Goal: Task Accomplishment & Management: Manage account settings

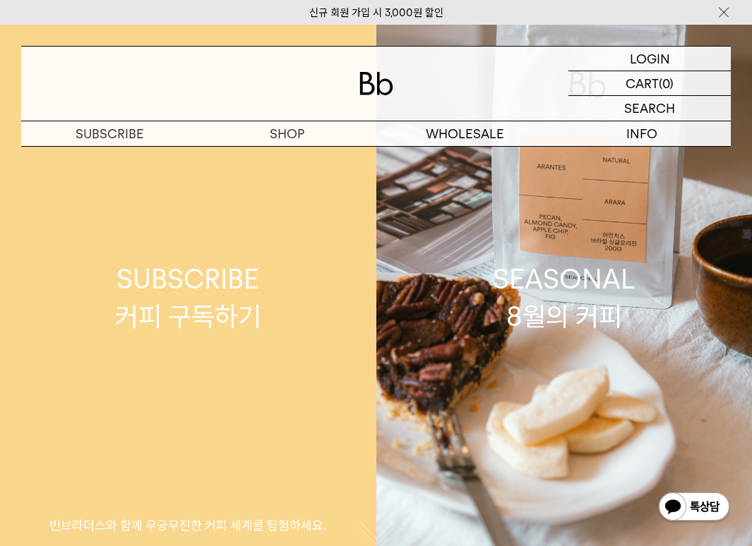
click at [138, 319] on div "SUBSCRIBE 커피 구독하기" at bounding box center [188, 298] width 146 height 75
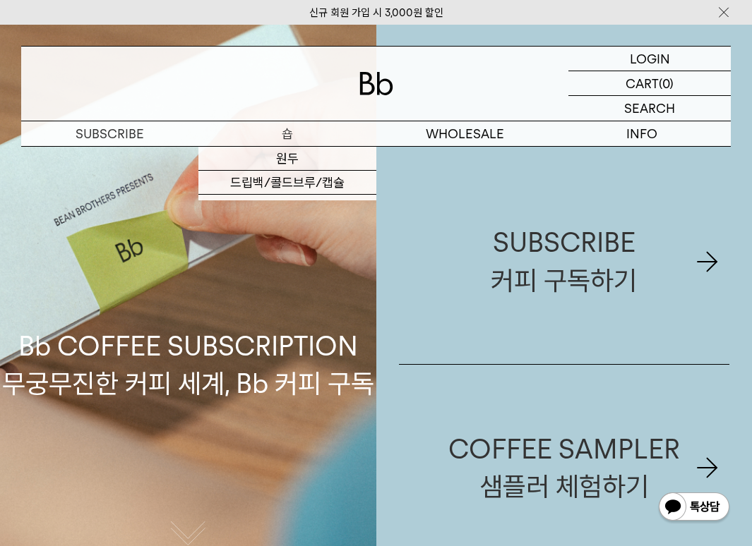
click at [297, 133] on p "숍" at bounding box center [286, 133] width 177 height 25
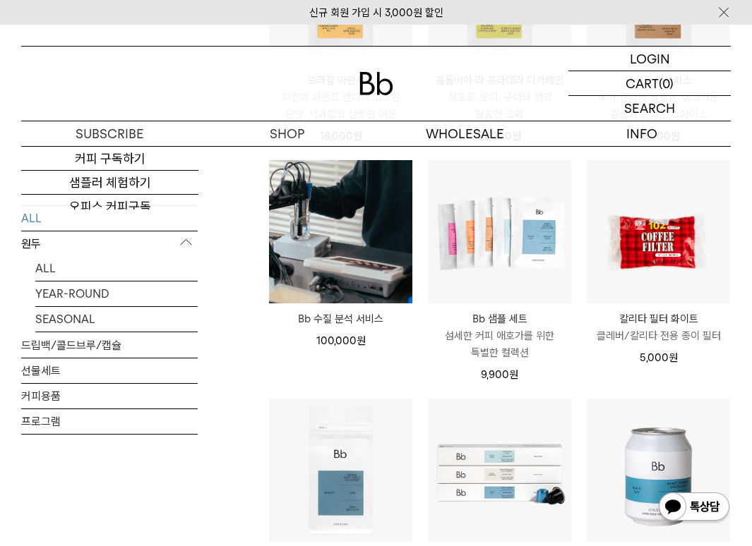
scroll to position [753, 0]
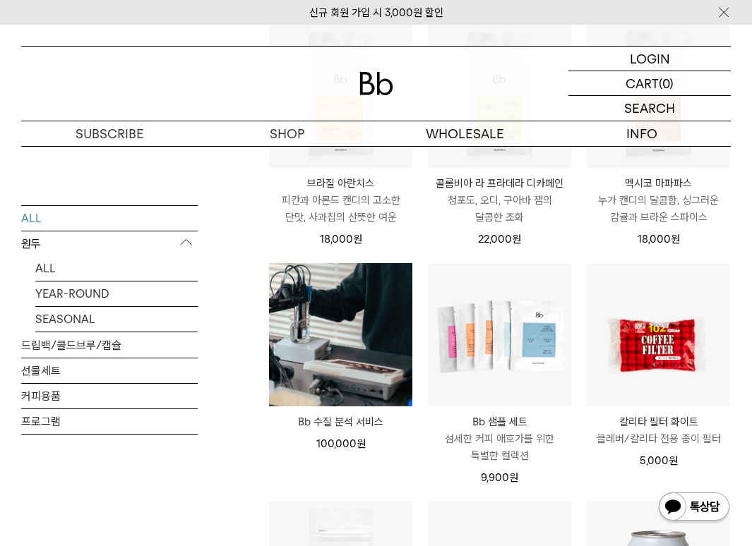
click at [45, 246] on p "원두" at bounding box center [109, 243] width 177 height 25
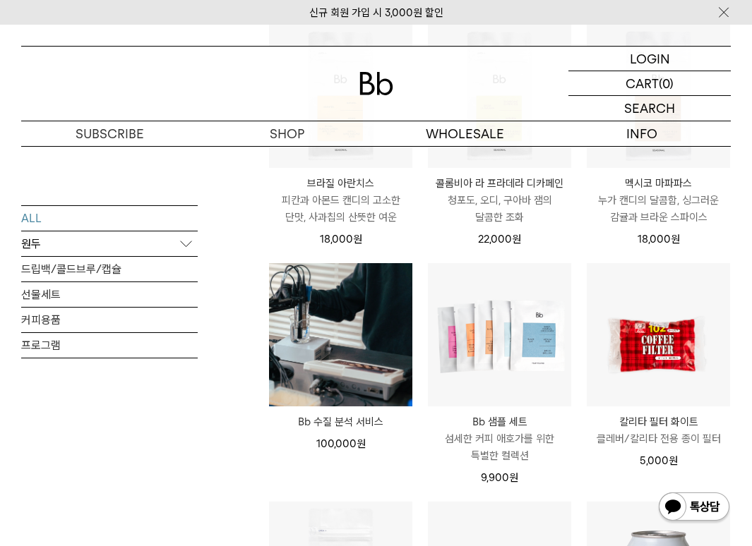
click at [70, 251] on p "원두" at bounding box center [109, 243] width 177 height 25
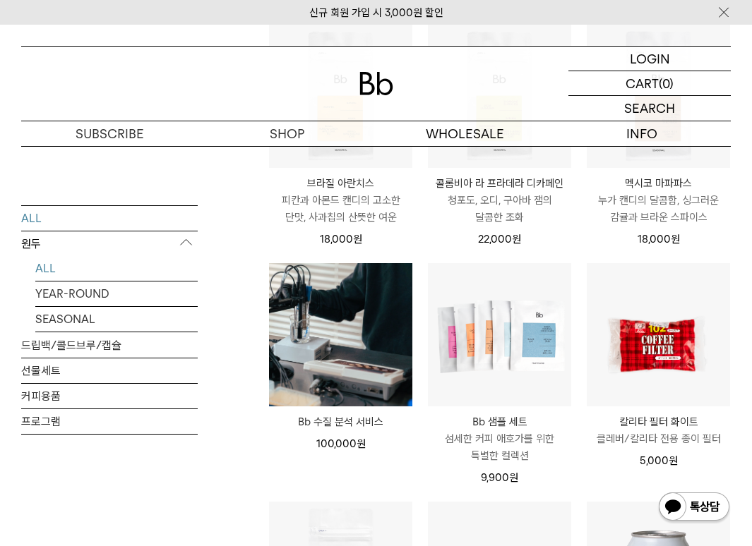
click at [72, 266] on link "ALL" at bounding box center [116, 268] width 162 height 25
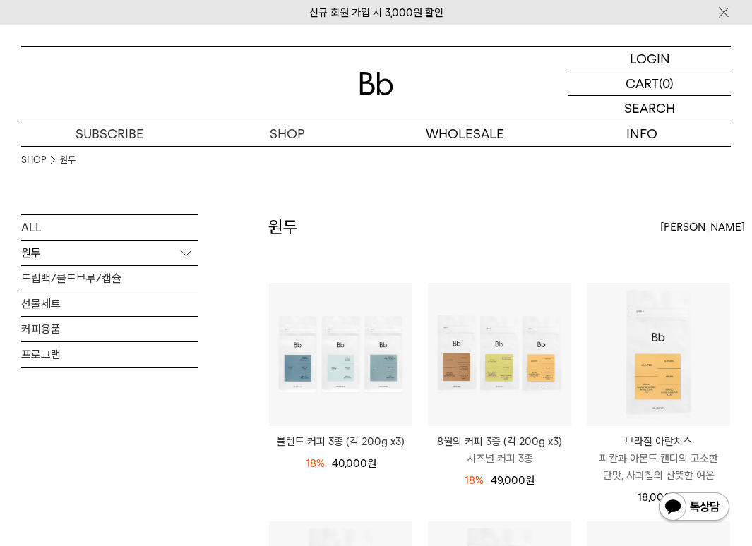
click at [49, 264] on p "원두" at bounding box center [109, 253] width 177 height 25
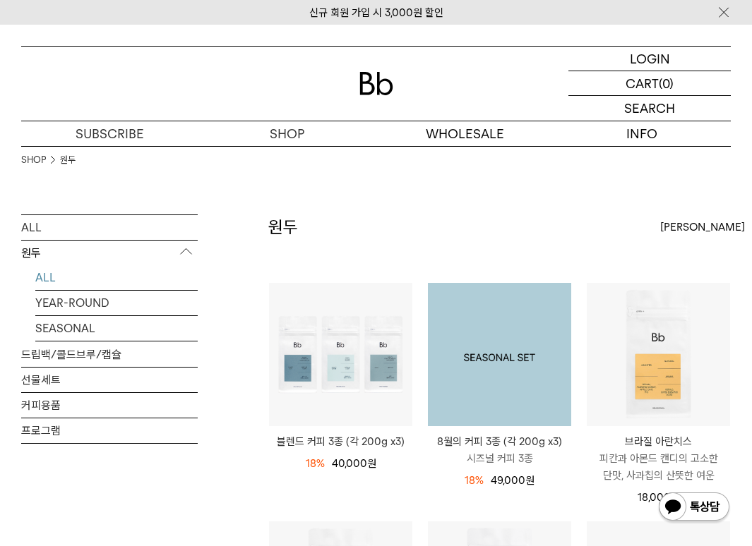
click at [515, 399] on img at bounding box center [499, 354] width 143 height 143
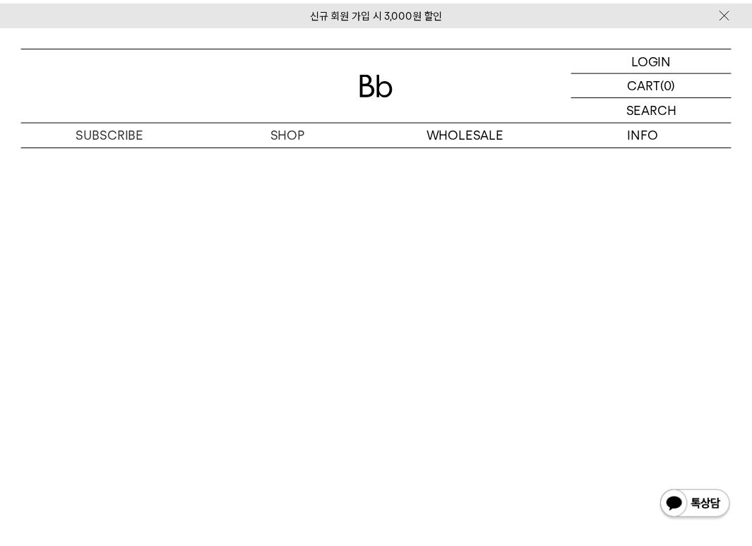
scroll to position [3144, 0]
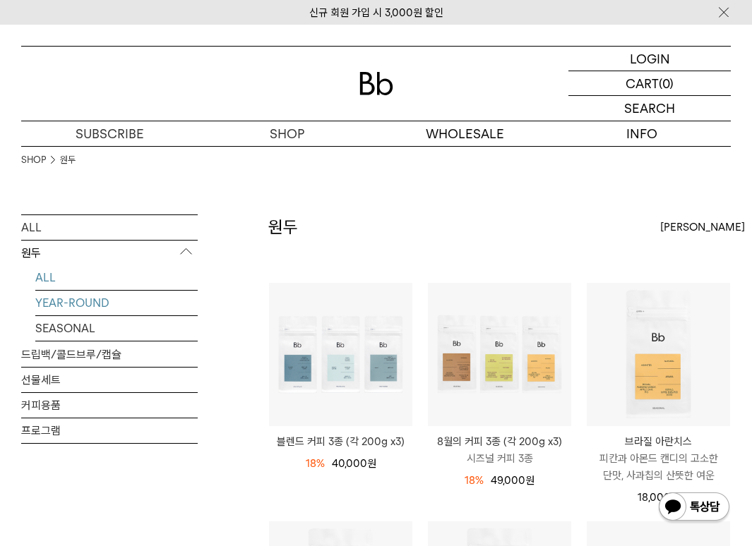
click at [100, 305] on link "YEAR-ROUND" at bounding box center [116, 303] width 162 height 25
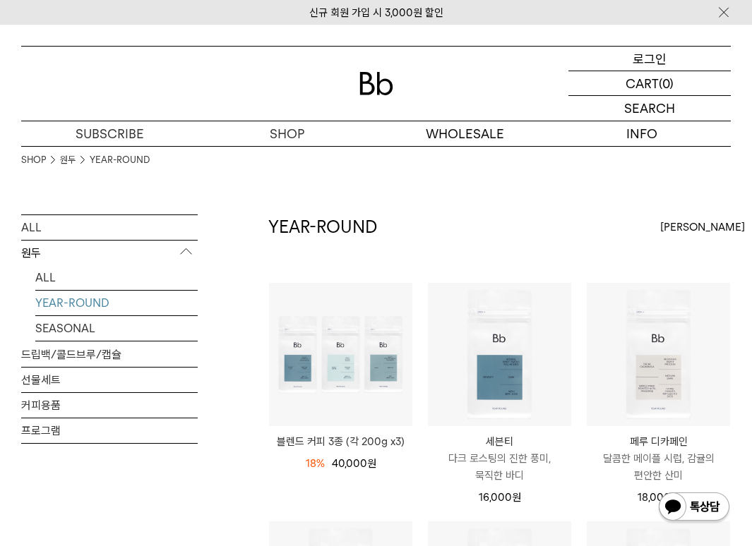
click at [663, 57] on p "로그인" at bounding box center [650, 59] width 34 height 24
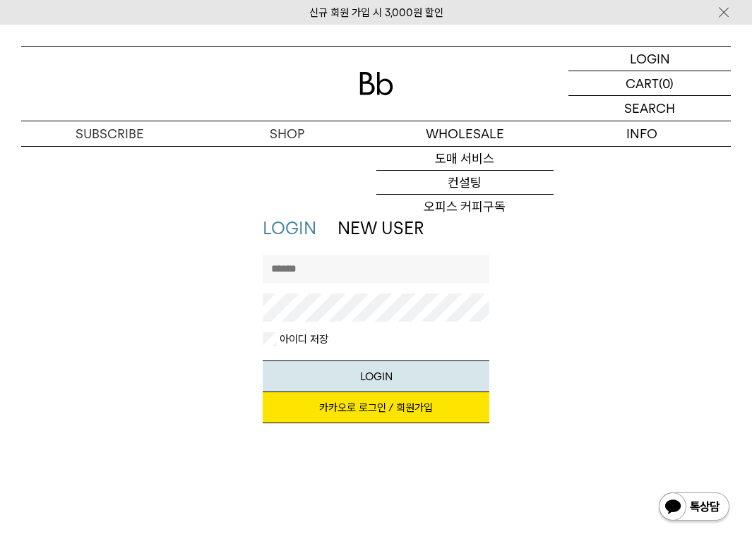
click at [357, 261] on input "text" at bounding box center [376, 269] width 227 height 28
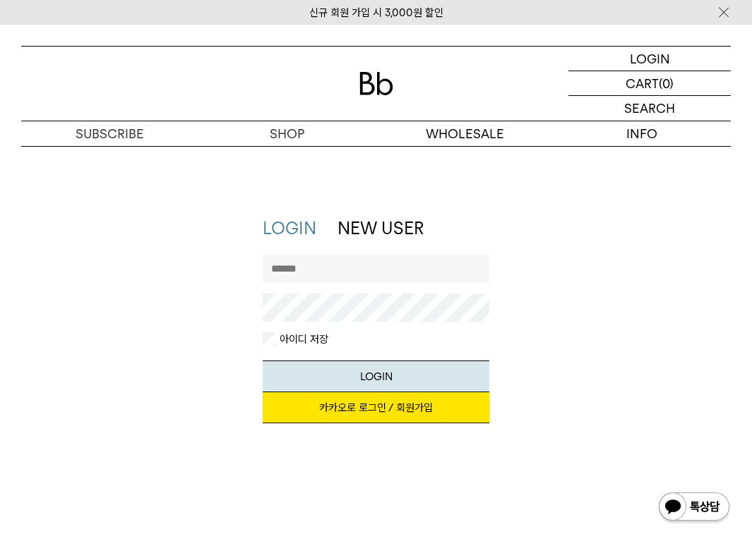
drag, startPoint x: 578, startPoint y: 401, endPoint x: 506, endPoint y: 405, distance: 71.4
click at [577, 400] on div "LOGIN NEW USER 지금 가입하시면 3,000원 쿠폰과 매월 회원 전용 커피 혜택을 드려요. 카카오로 로그인 / 회원가입 아이디로 로그…" at bounding box center [376, 327] width 724 height 221
click at [447, 412] on link "카카오로 로그인 / 회원가입" at bounding box center [376, 408] width 227 height 31
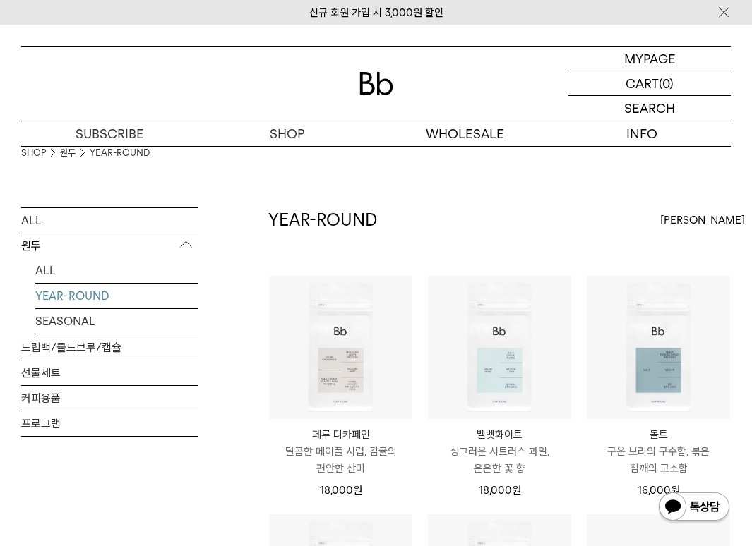
scroll to position [8, 0]
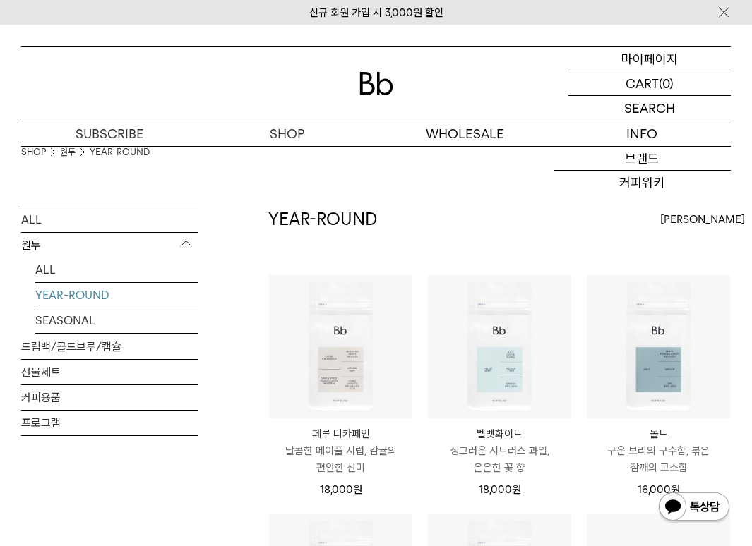
click at [662, 59] on p "마이페이지" at bounding box center [649, 59] width 56 height 24
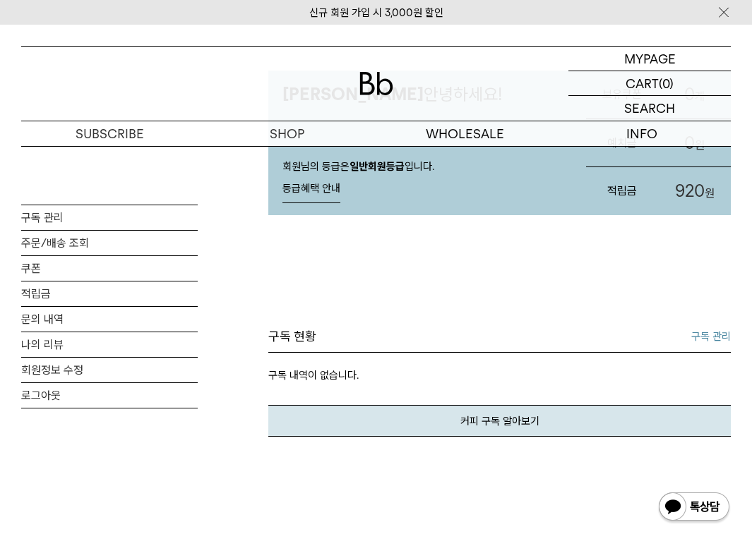
scroll to position [20, 0]
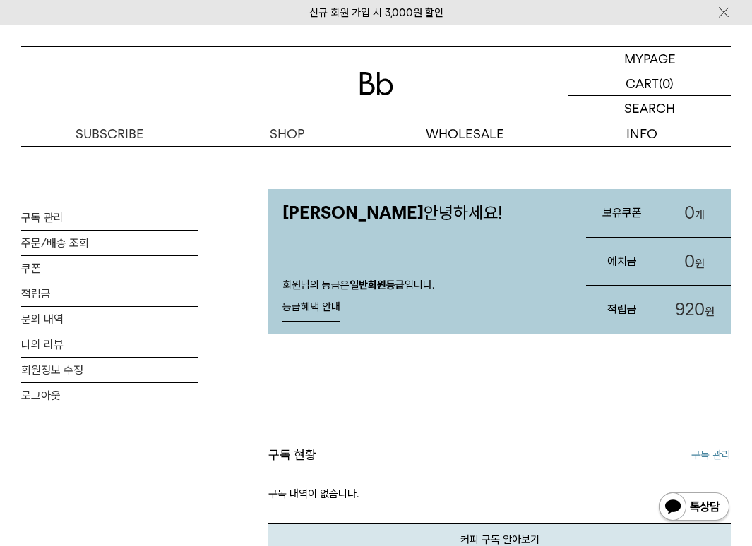
click at [309, 310] on link "등급혜택 안내" at bounding box center [311, 308] width 58 height 28
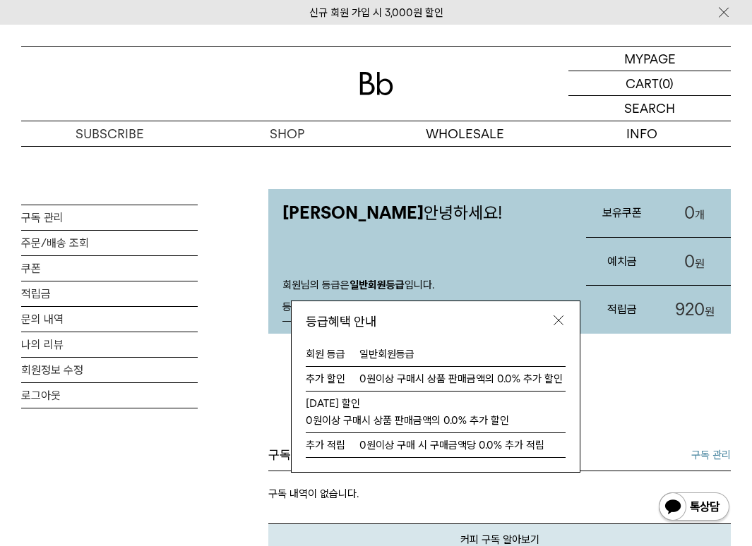
click at [565, 318] on link at bounding box center [558, 321] width 42 height 41
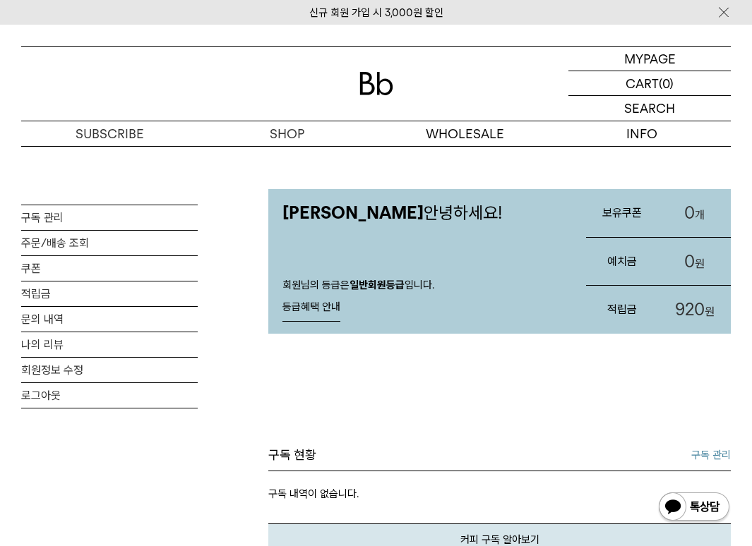
click at [395, 285] on strong "일반회원등급" at bounding box center [377, 285] width 55 height 13
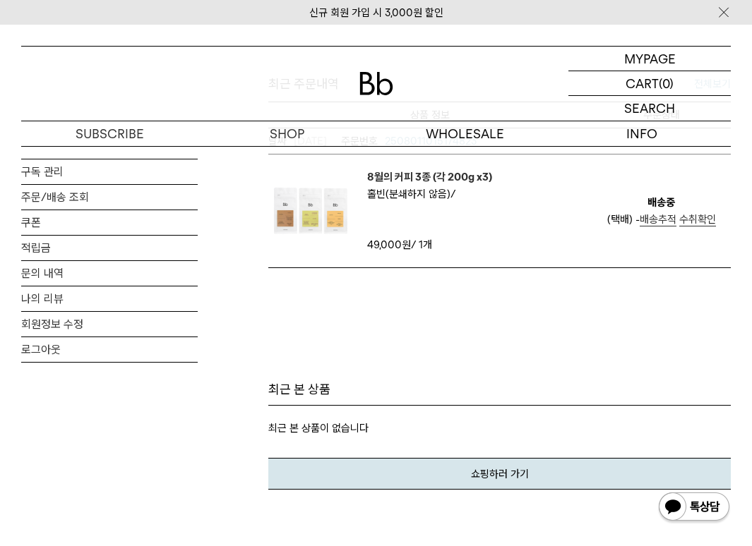
scroll to position [493, 0]
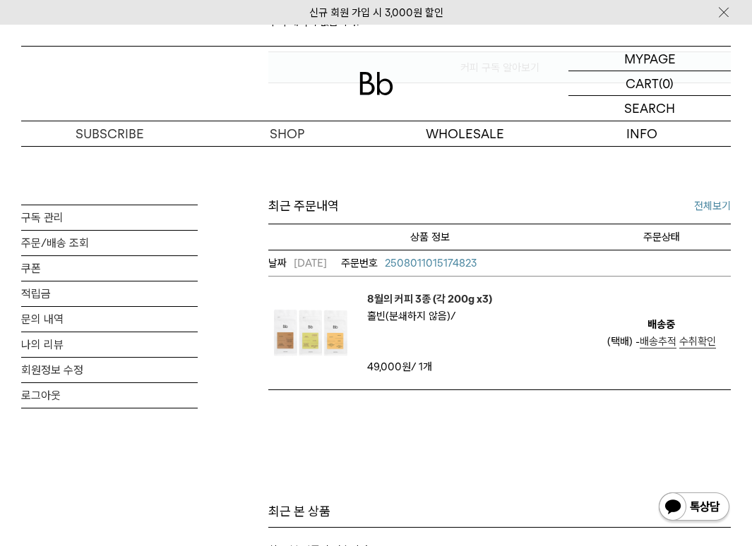
click at [704, 346] on span "수취확인" at bounding box center [697, 341] width 37 height 13
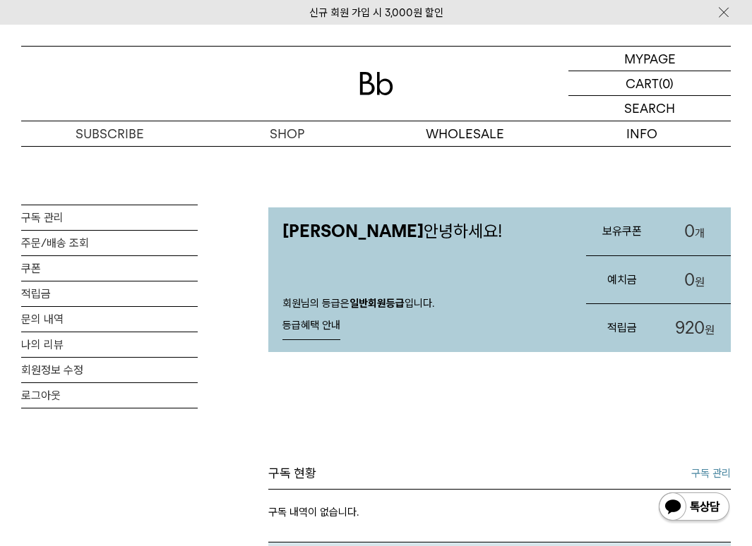
scroll to position [3, 0]
click at [74, 239] on link "주문/배송 조회" at bounding box center [109, 243] width 177 height 25
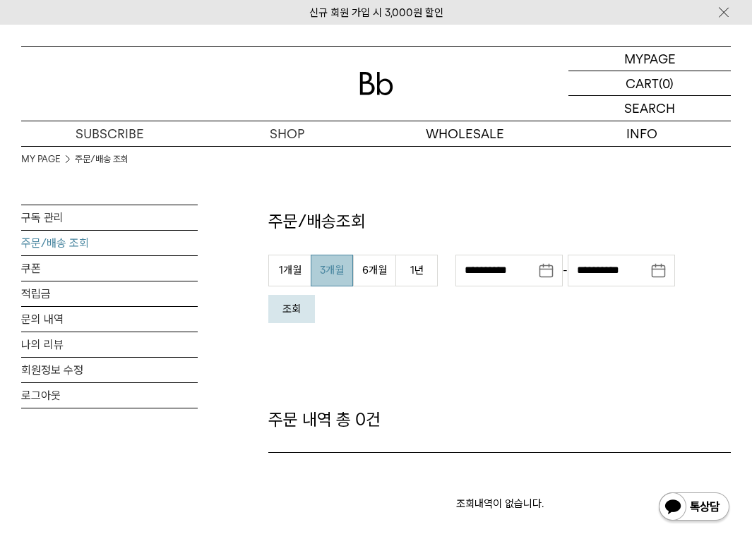
click at [335, 275] on button "3개월" at bounding box center [332, 271] width 42 height 32
type input "**********"
click at [272, 318] on button "조회" at bounding box center [291, 309] width 47 height 28
click at [290, 309] on em "조회" at bounding box center [291, 309] width 18 height 13
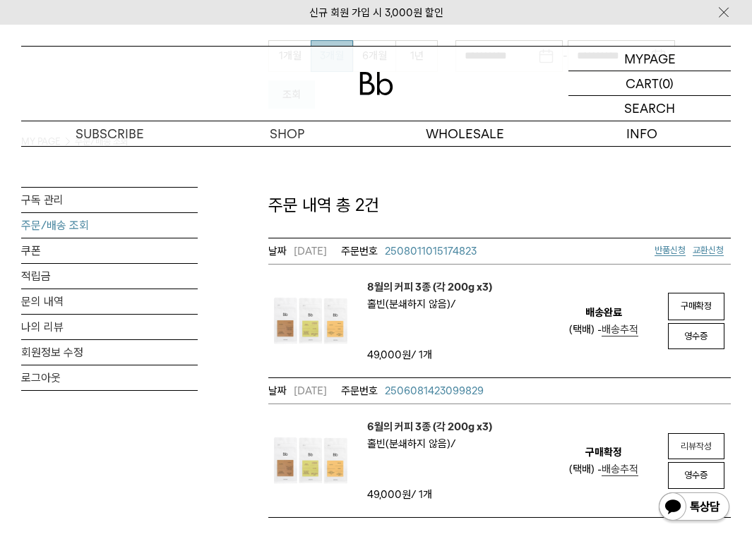
scroll to position [234, 0]
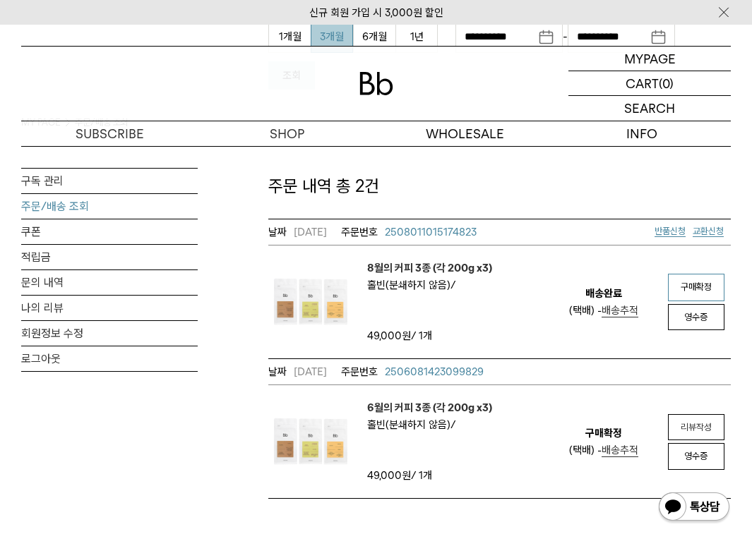
click at [705, 281] on link "구매확정" at bounding box center [696, 288] width 56 height 28
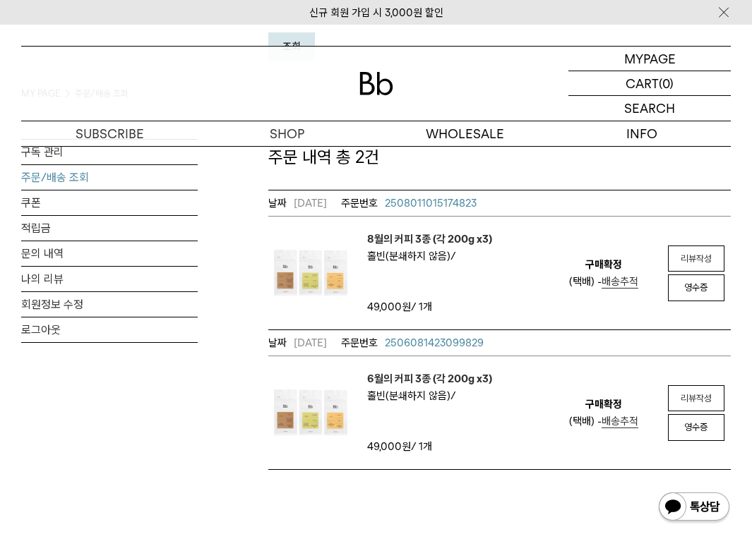
scroll to position [264, 0]
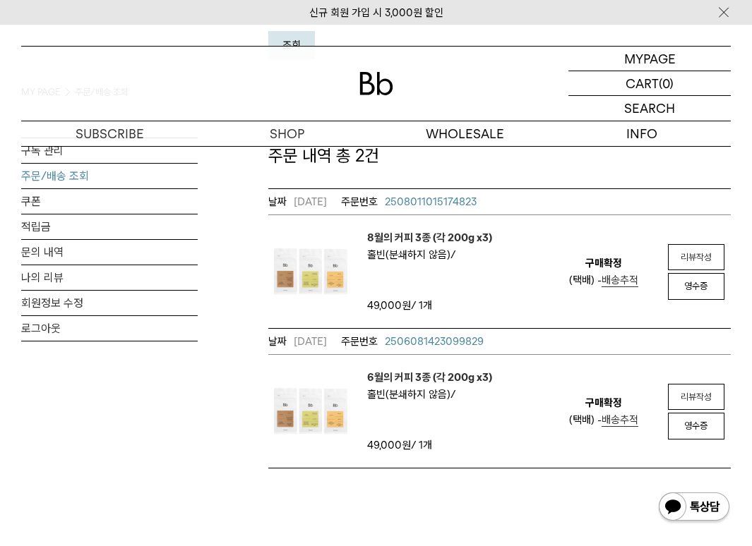
click at [470, 199] on span "2508011015174823" at bounding box center [431, 202] width 92 height 13
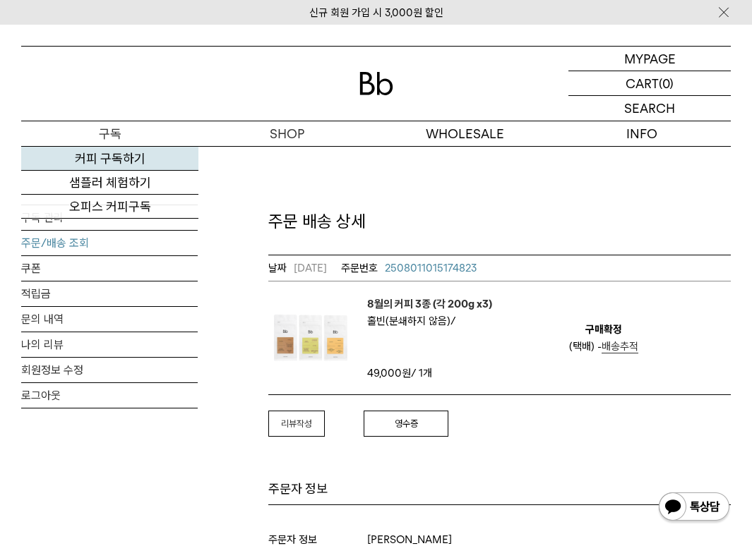
click at [121, 156] on link "커피 구독하기" at bounding box center [109, 159] width 177 height 24
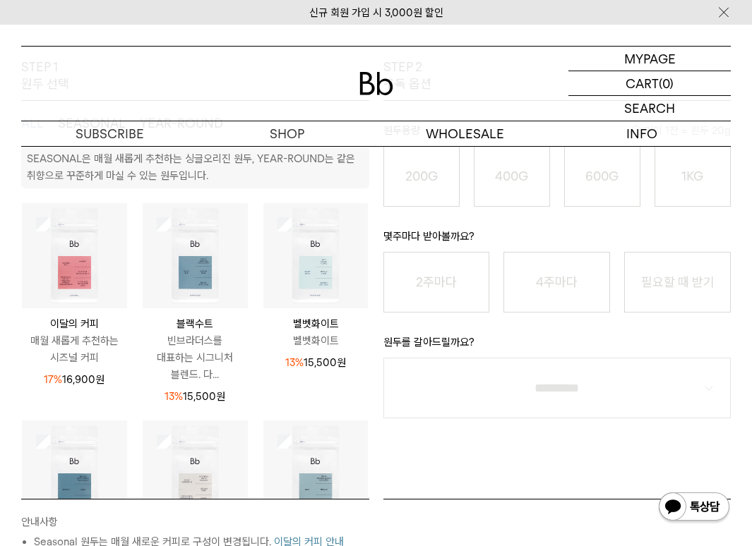
scroll to position [239, 0]
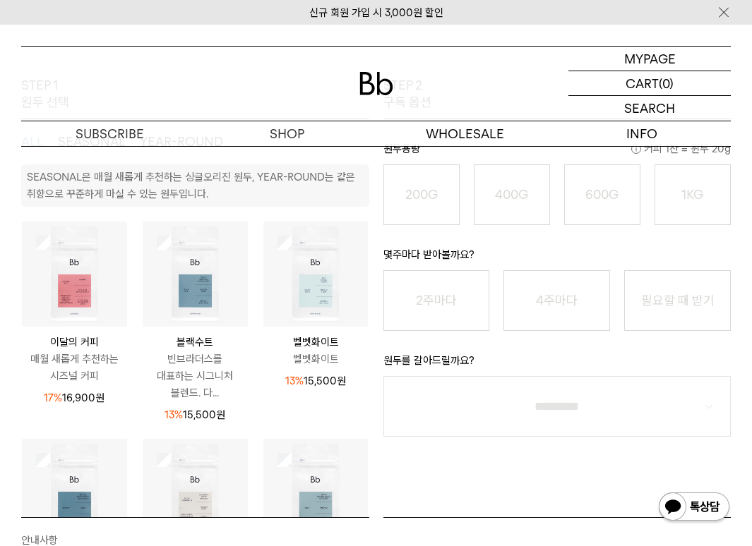
click at [59, 244] on img at bounding box center [74, 274] width 105 height 105
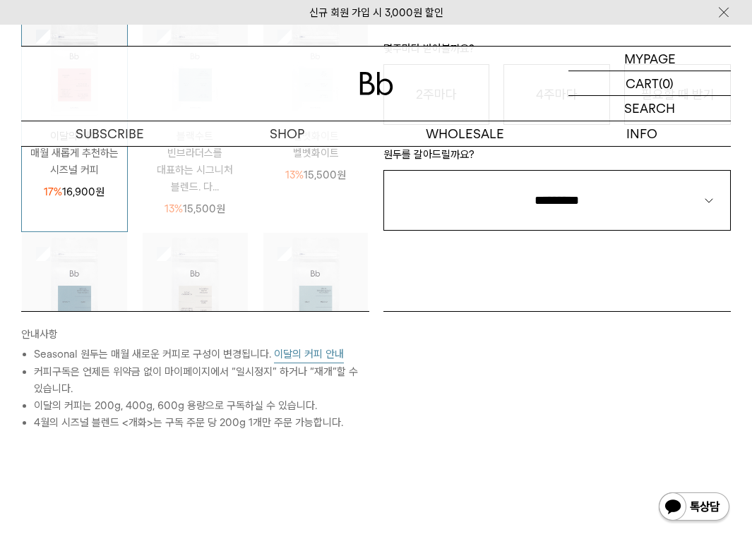
scroll to position [0, 0]
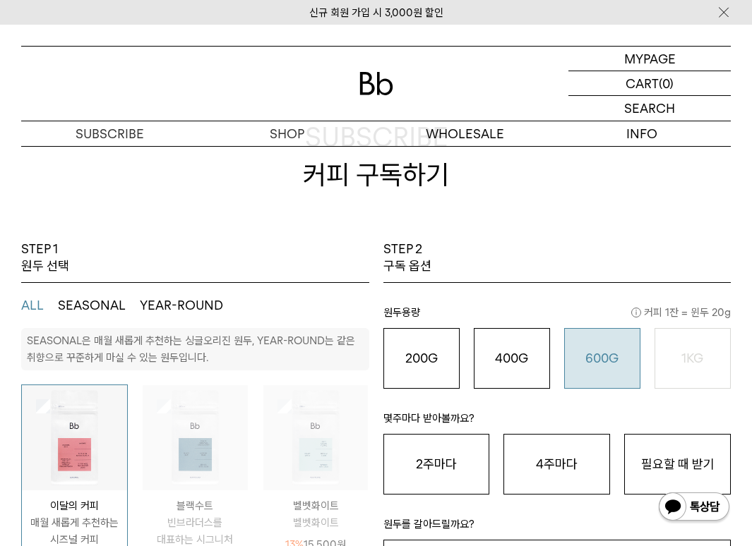
click at [618, 369] on button "600G 43,000 원" at bounding box center [602, 358] width 76 height 61
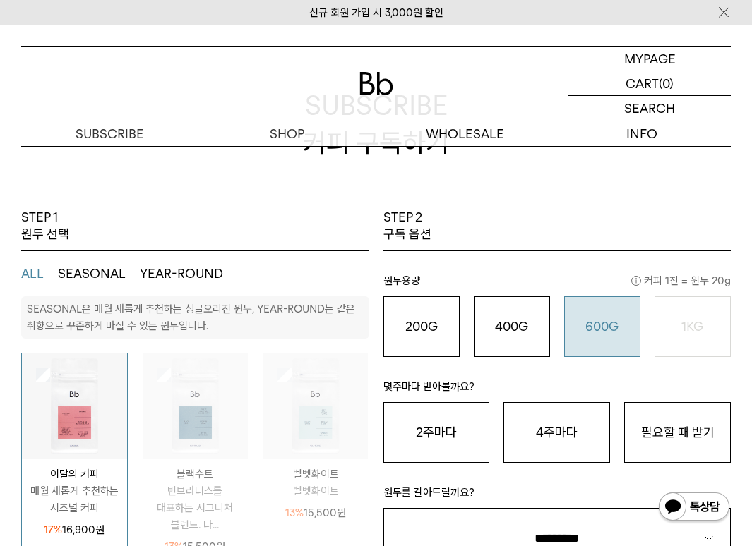
scroll to position [183, 0]
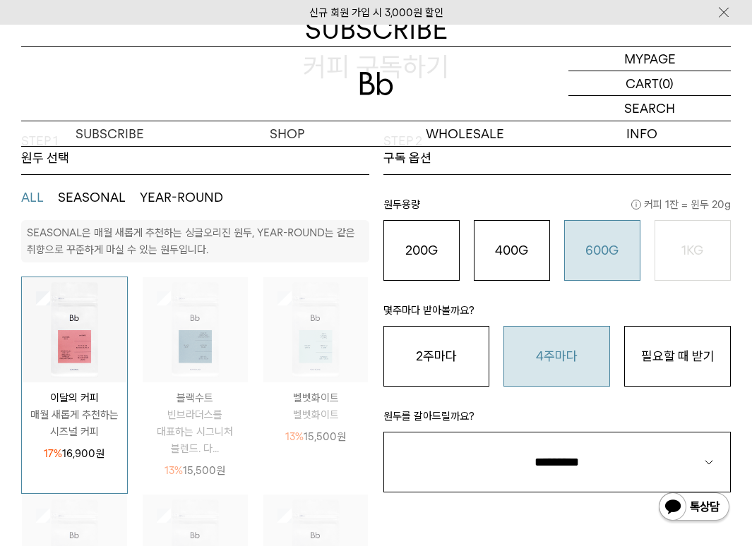
click at [571, 361] on button "4주마다" at bounding box center [556, 356] width 107 height 61
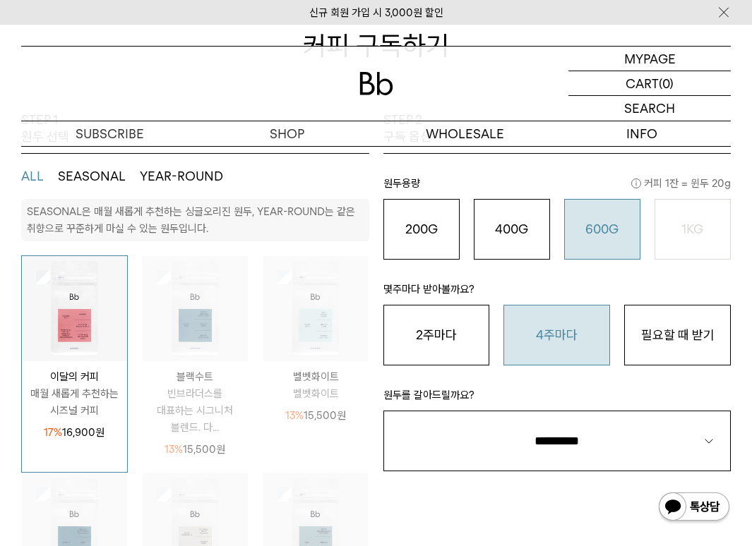
scroll to position [234, 0]
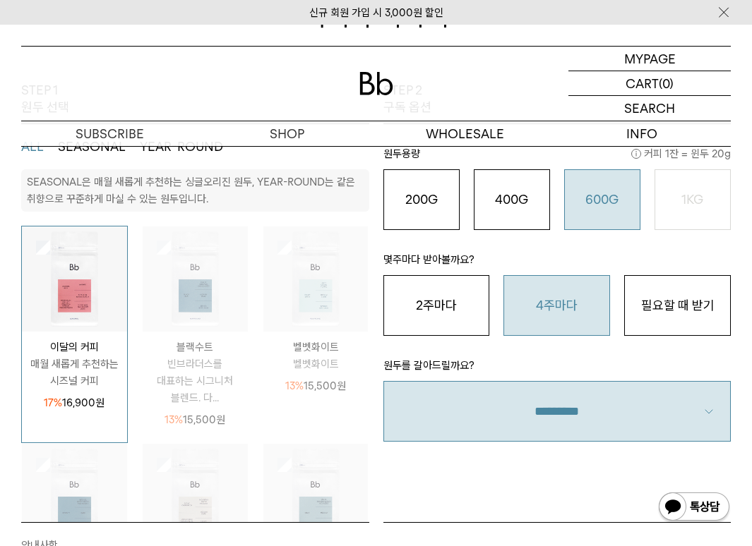
click at [626, 402] on select "**********" at bounding box center [557, 411] width 348 height 61
